Goal: Answer question/provide support: Share knowledge or assist other users

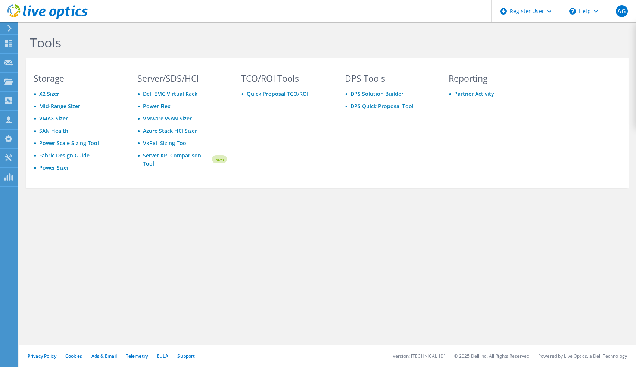
drag, startPoint x: 99, startPoint y: 275, endPoint x: 106, endPoint y: 272, distance: 7.6
click at [99, 275] on div "Tools Storage X2 Sizer Mid-Range Sizer VMAX Sizer SAN Health Power Scale Sizing…" at bounding box center [327, 194] width 617 height 345
click at [6, 121] on icon at bounding box center [8, 119] width 9 height 7
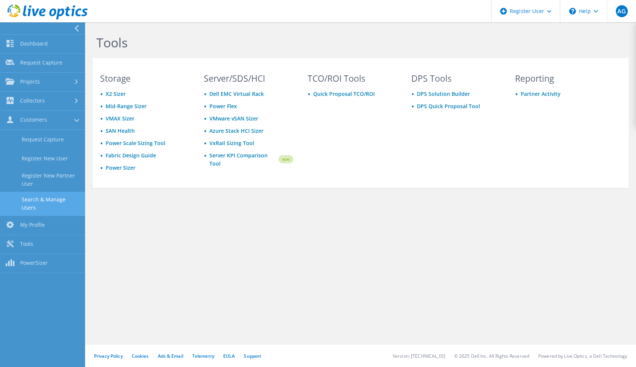
click at [44, 197] on link "Search & Manage Users" at bounding box center [42, 204] width 85 height 24
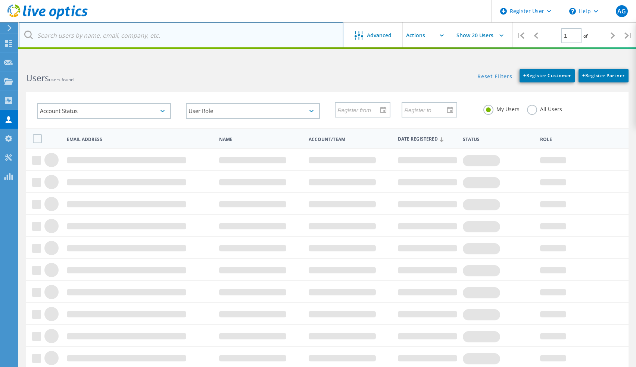
click at [112, 39] on input "text" at bounding box center [181, 35] width 325 height 26
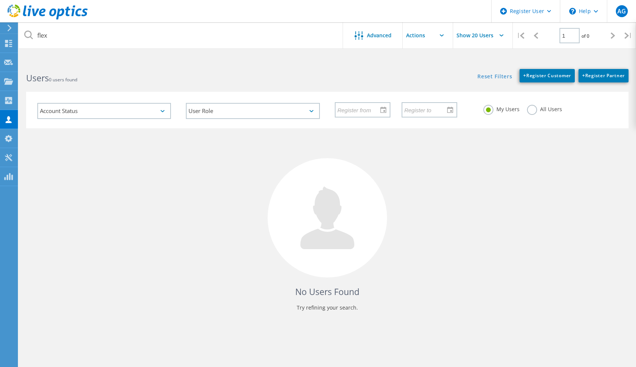
click at [537, 112] on div "All Users" at bounding box center [544, 110] width 35 height 11
click at [532, 109] on label "All Users" at bounding box center [544, 108] width 35 height 7
click at [0, 0] on input "All Users" at bounding box center [0, 0] width 0 height 0
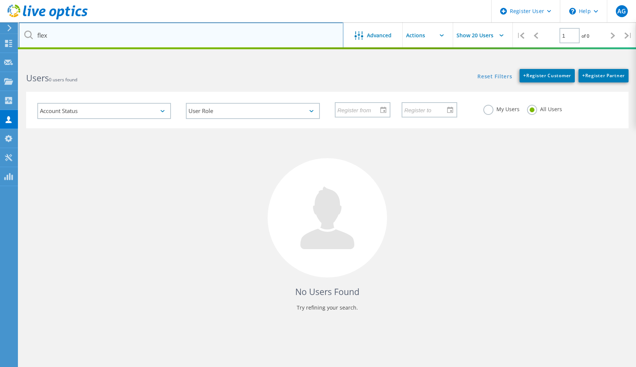
click at [215, 33] on input "flex" at bounding box center [181, 35] width 325 height 26
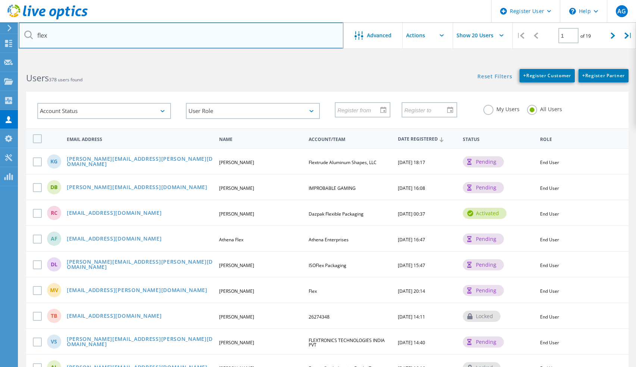
click at [100, 38] on input "flex" at bounding box center [181, 35] width 325 height 26
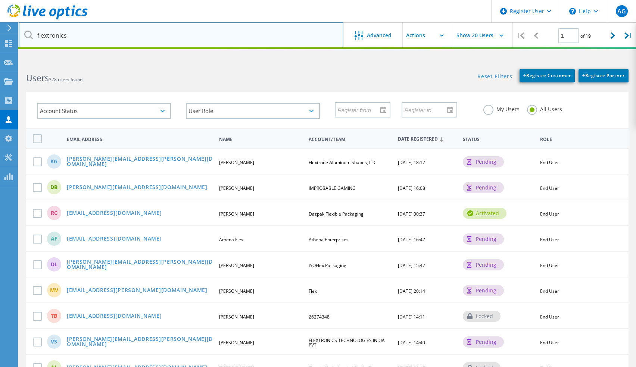
click at [93, 33] on input "flextronics" at bounding box center [181, 35] width 325 height 26
type input "[DOMAIN_NAME]"
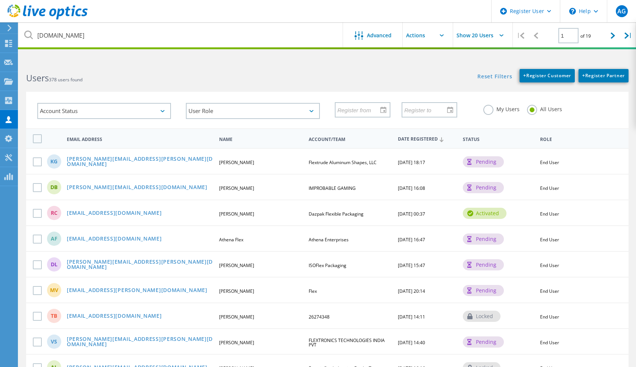
click at [541, 110] on label "All Users" at bounding box center [544, 108] width 35 height 7
click at [0, 0] on input "All Users" at bounding box center [0, 0] width 0 height 0
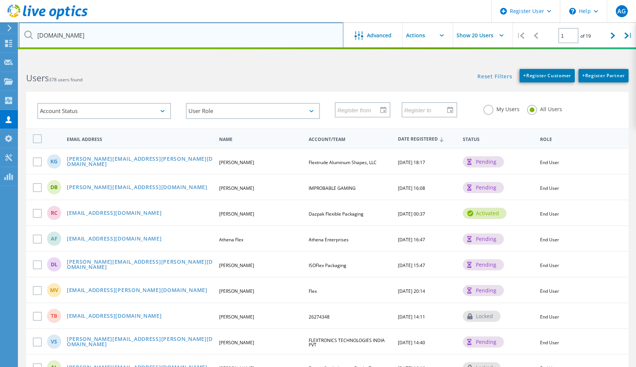
click at [186, 33] on input "[DOMAIN_NAME]" at bounding box center [181, 35] width 325 height 26
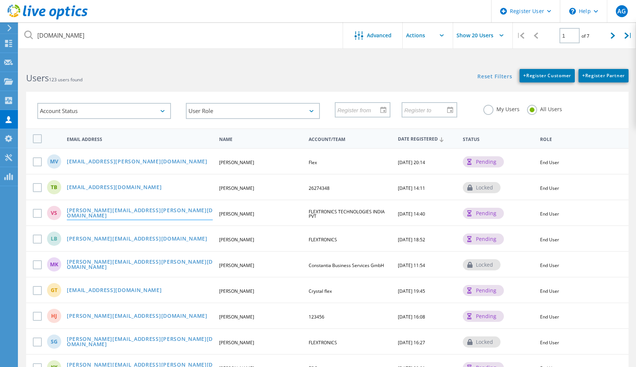
click at [124, 211] on link "[PERSON_NAME][EMAIL_ADDRESS][PERSON_NAME][DOMAIN_NAME]" at bounding box center [140, 214] width 146 height 12
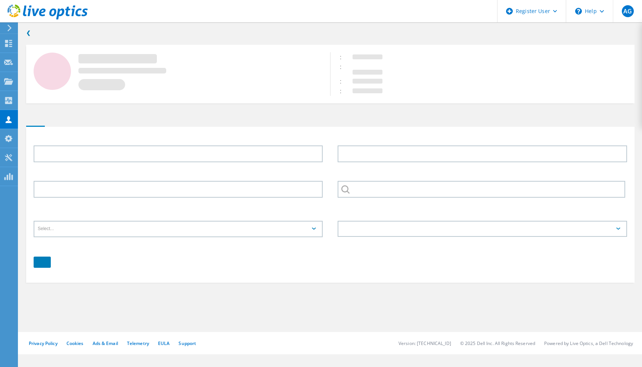
type input "[PERSON_NAME]"
type input "FLEXTRONICS TECHNOLOGIES INDIA PVT"
type input "English"
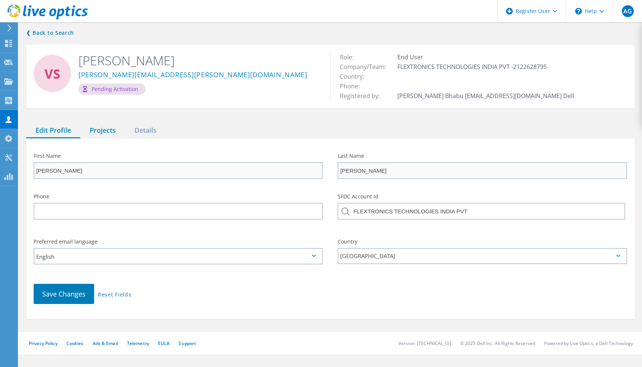
click at [104, 134] on div "Projects" at bounding box center [102, 130] width 45 height 15
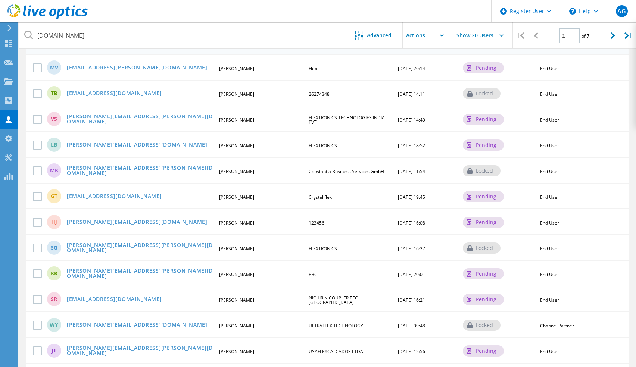
scroll to position [112, 0]
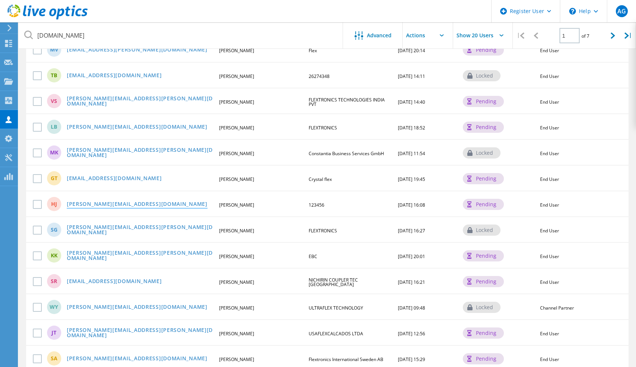
click at [123, 203] on link "[PERSON_NAME][EMAIL_ADDRESS][DOMAIN_NAME]" at bounding box center [137, 205] width 141 height 6
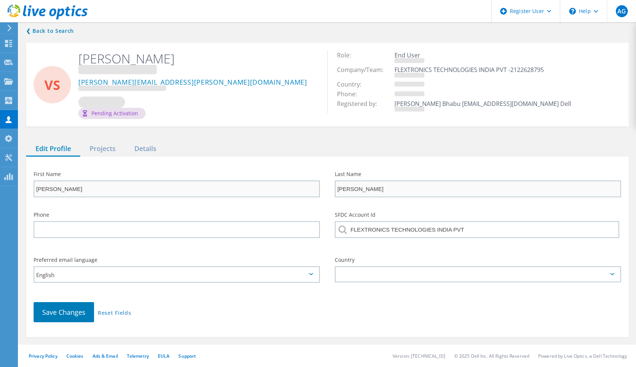
type input "[PERSON_NAME]"
type input "123456"
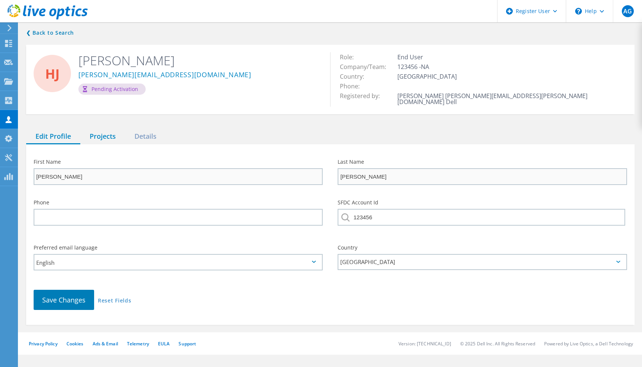
click at [107, 133] on div "Projects" at bounding box center [102, 136] width 45 height 15
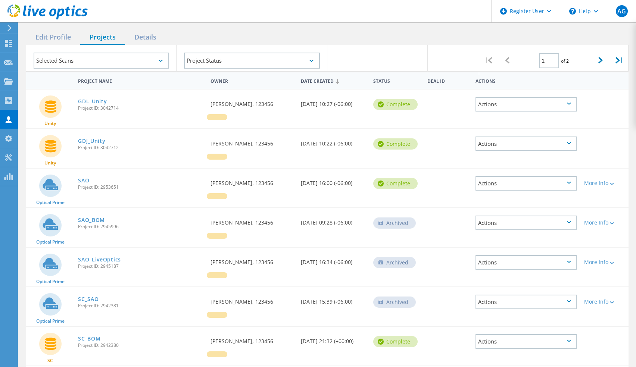
scroll to position [112, 0]
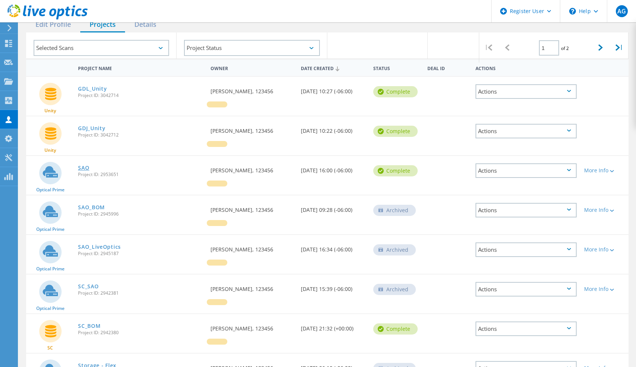
click at [83, 165] on link "SAO" at bounding box center [83, 167] width 11 height 5
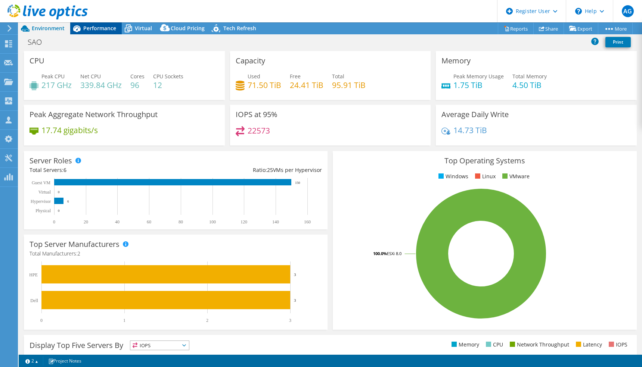
click at [103, 27] on span "Performance" at bounding box center [99, 28] width 33 height 7
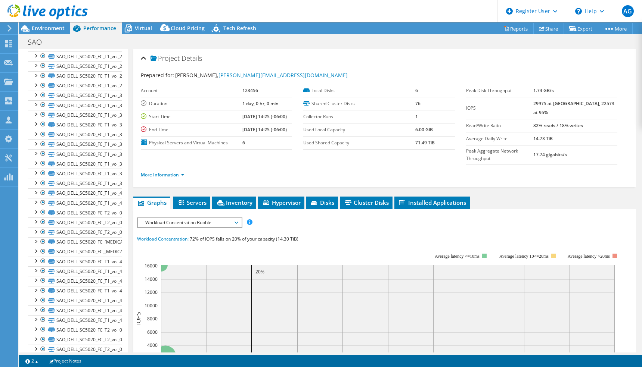
scroll to position [249, 0]
